Goal: Task Accomplishment & Management: Manage account settings

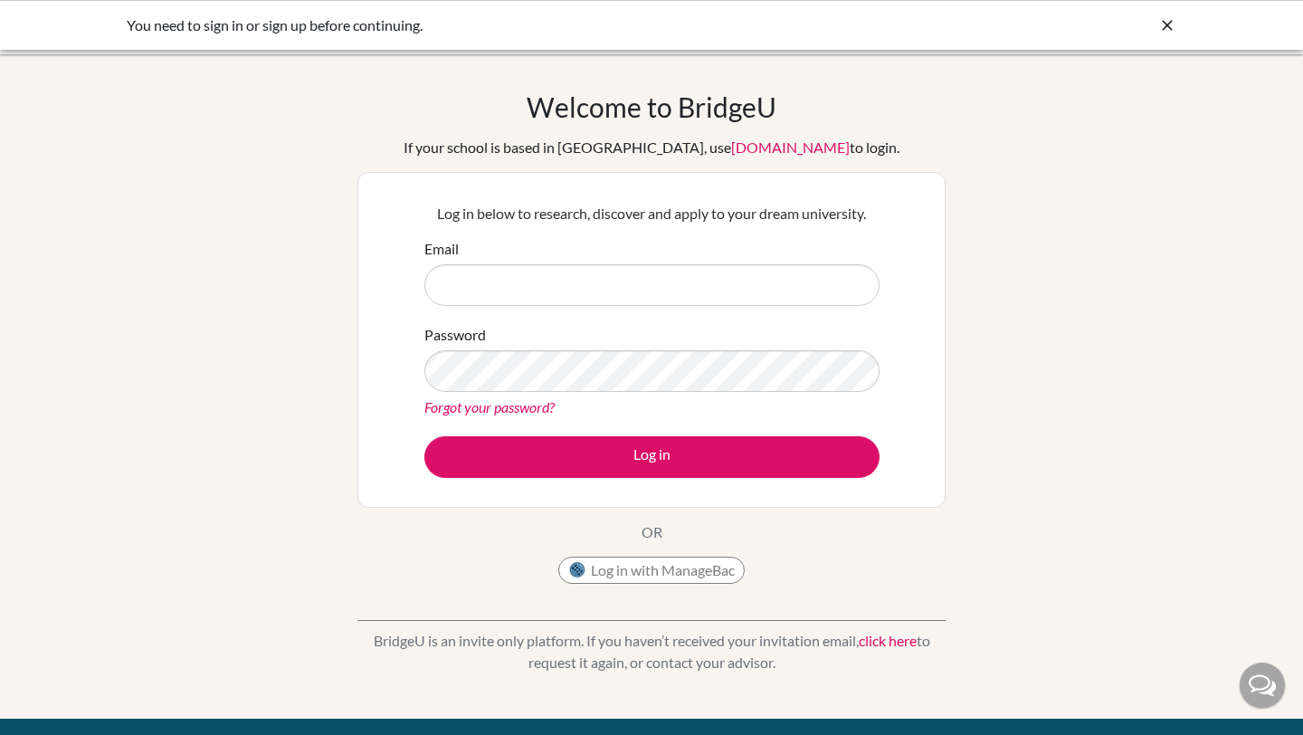
type input "[EMAIL_ADDRESS][DOMAIN_NAME]"
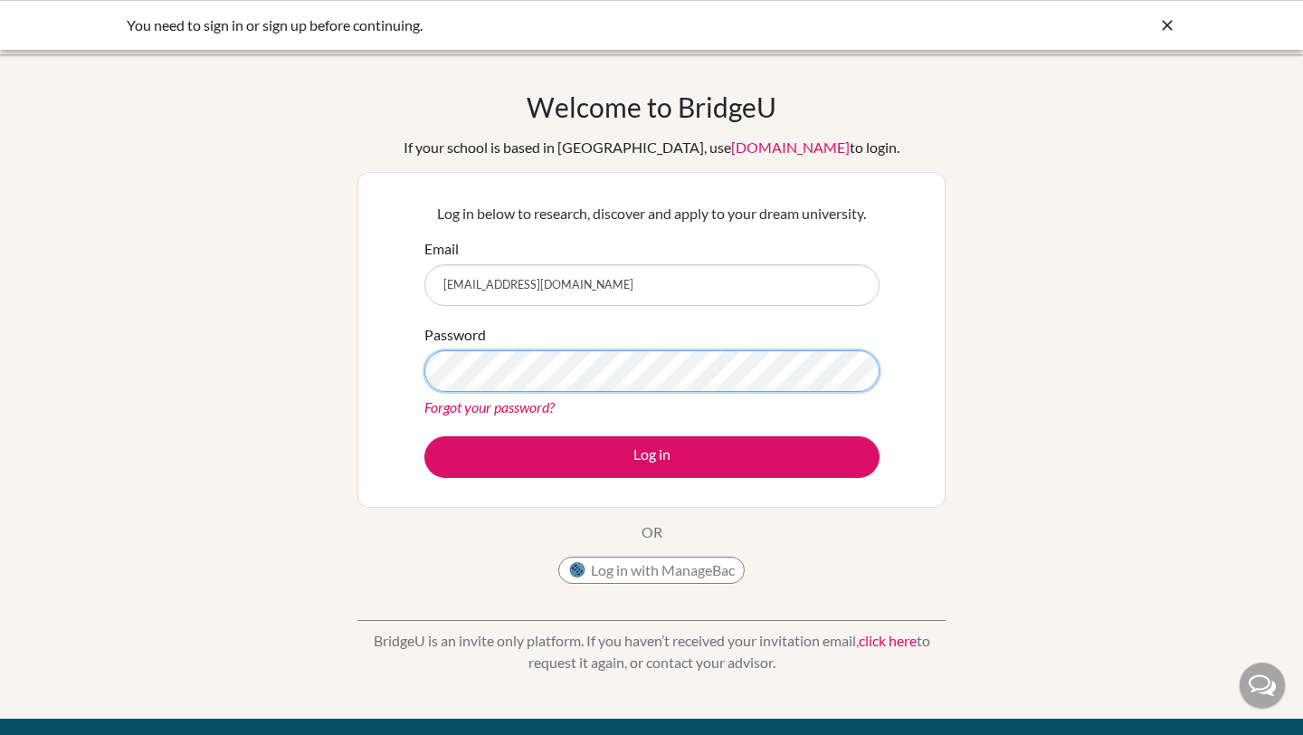
click at [425, 436] on button "Log in" at bounding box center [652, 457] width 455 height 42
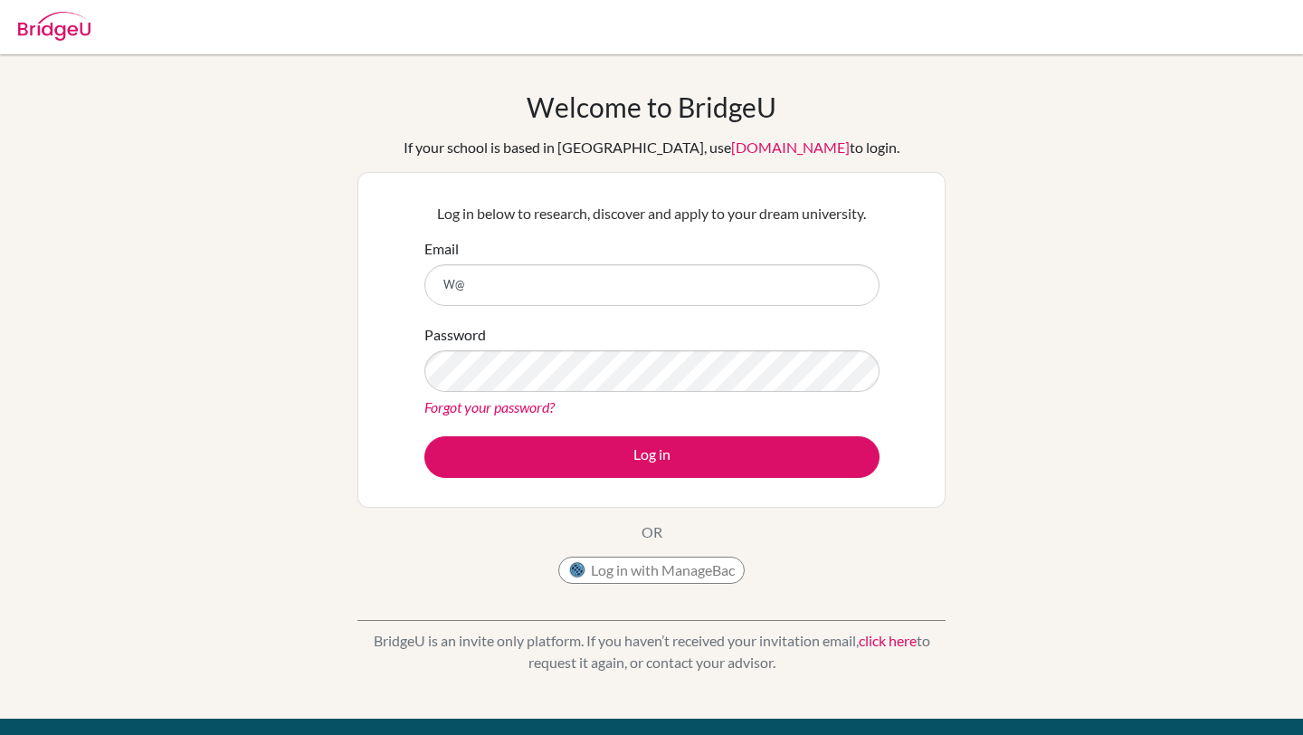
type input "W"
type input "S"
type input "T"
type input "[EMAIL_ADDRESS][DOMAIN_NAME]"
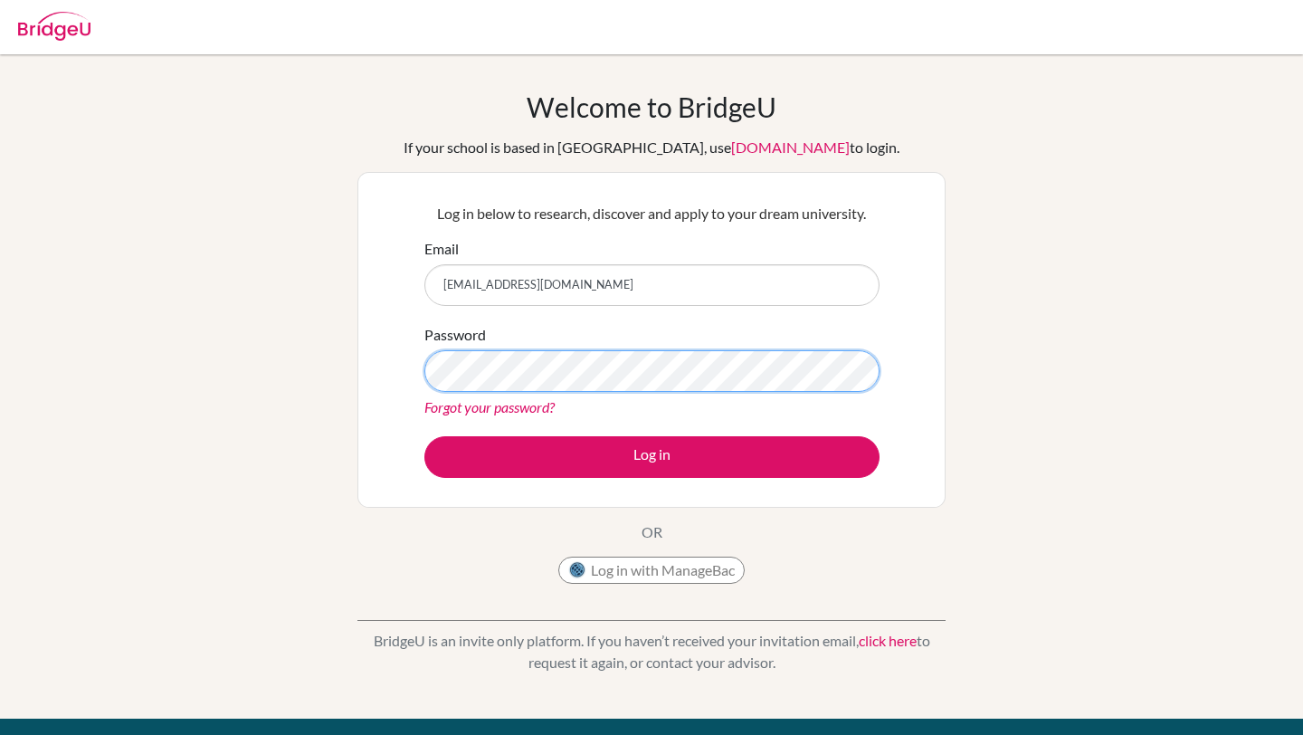
click at [425, 436] on button "Log in" at bounding box center [652, 457] width 455 height 42
